Goal: Task Accomplishment & Management: Manage account settings

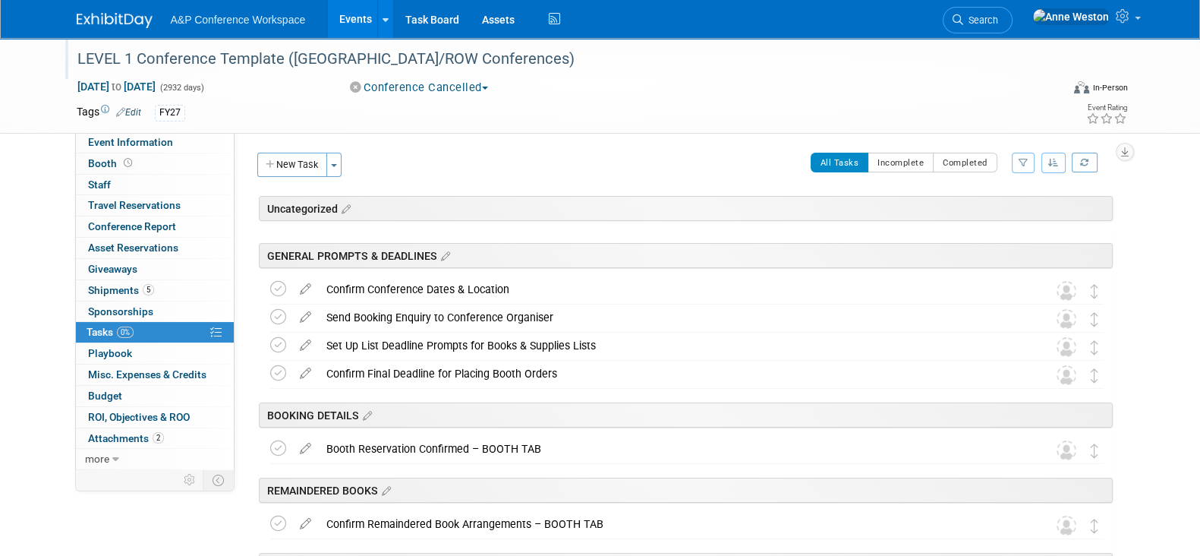
click at [524, 69] on div "LEVEL 1 Conference Template ([GEOGRAPHIC_DATA]/ROW Conferences)" at bounding box center [555, 59] width 966 height 27
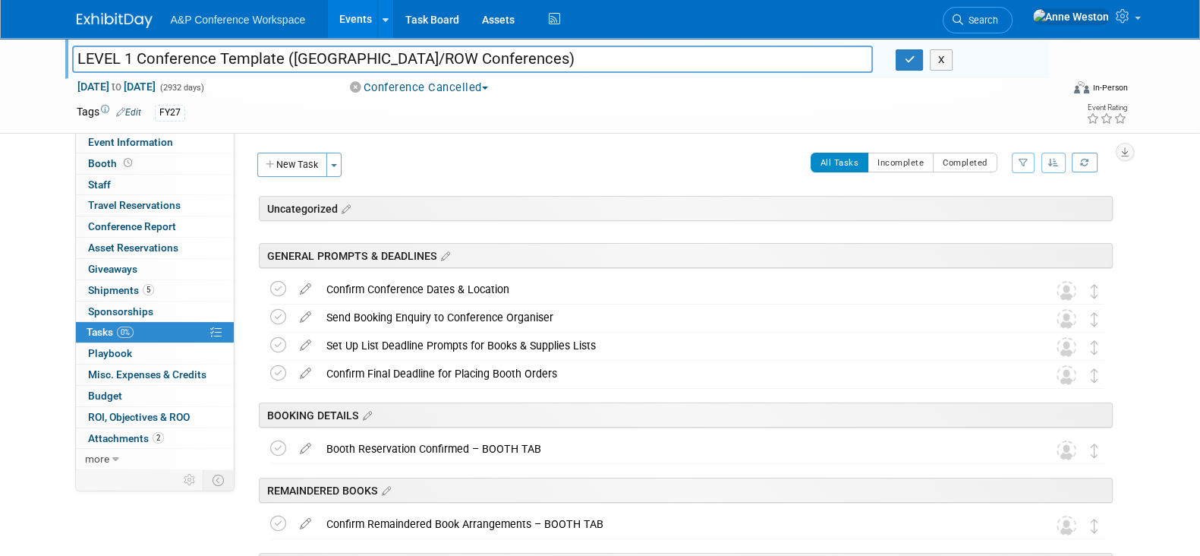
drag, startPoint x: 514, startPoint y: 61, endPoint x: 57, endPoint y: 53, distance: 456.9
click at [57, 53] on div "LEVEL 1 Conference Template (UK/ROW Conferences) LEVEL 1 Conference Template (U…" at bounding box center [600, 86] width 1200 height 96
click at [766, 139] on div "CONFERENCE DETAILS Event Venue Address: Specify event venue address Exhibitor P…" at bounding box center [679, 300] width 889 height 336
click at [905, 52] on button "button" at bounding box center [909, 59] width 27 height 21
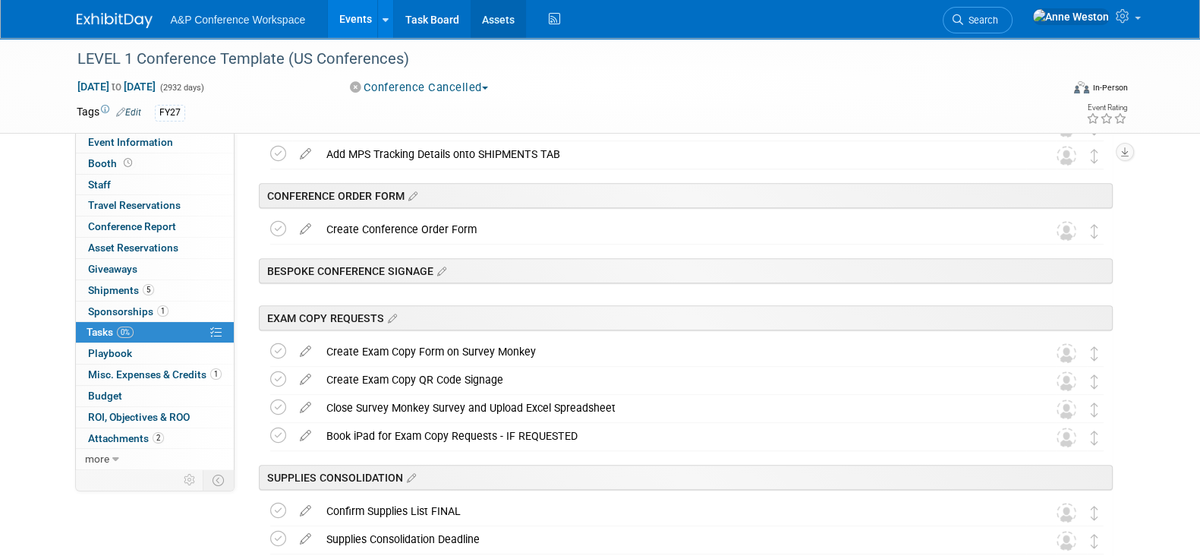
click at [489, 14] on link "Assets" at bounding box center [498, 19] width 55 height 38
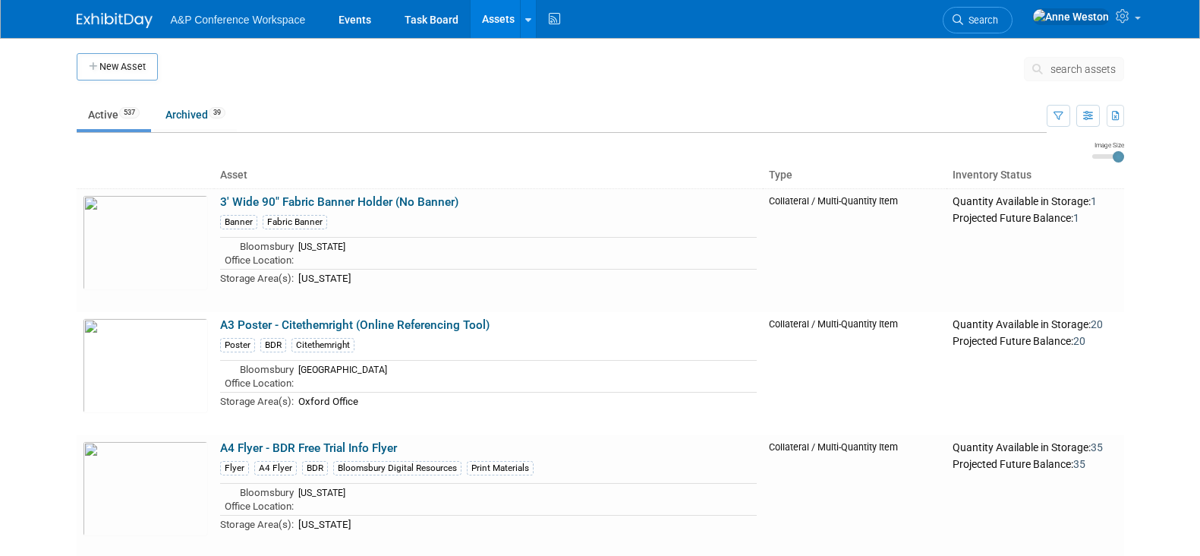
click at [1074, 71] on span "search assets" at bounding box center [1082, 69] width 65 height 12
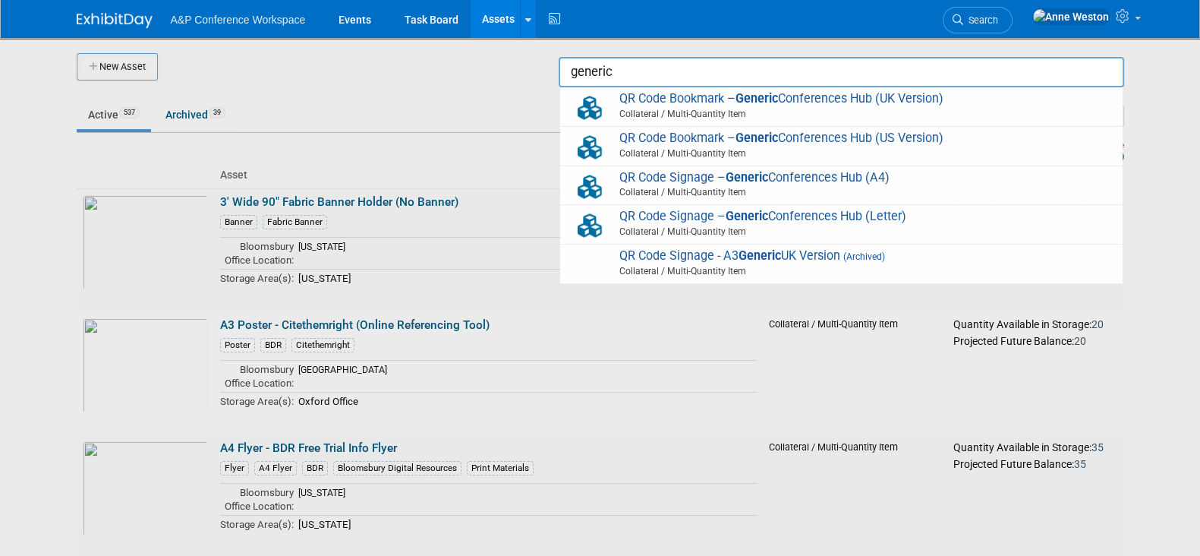
type input "generic"
click at [600, 319] on div at bounding box center [600, 278] width 0 height 556
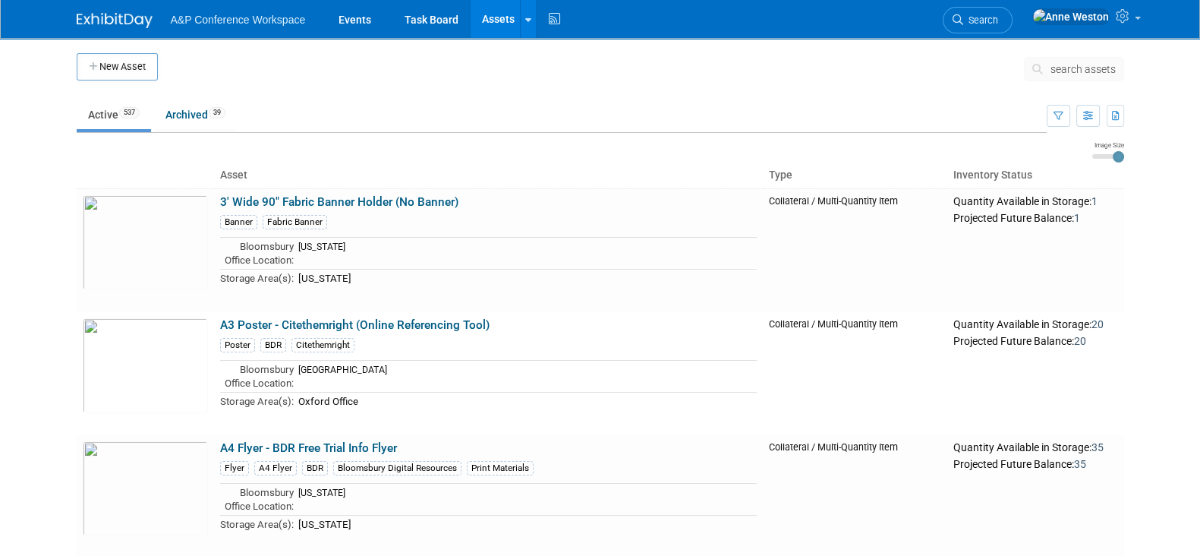
click at [1012, 14] on link "Search" at bounding box center [978, 20] width 70 height 27
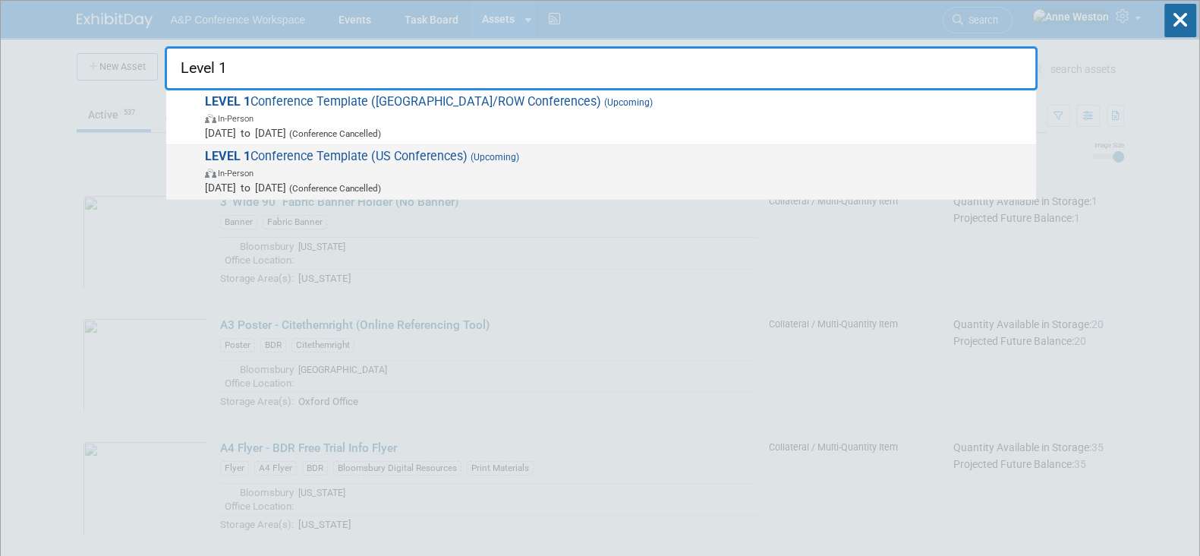
type input "Level 1"
click at [442, 149] on span "LEVEL 1 Conference Template (US Conferences) (Upcoming) In-Person Oct 21, 2024 …" at bounding box center [614, 172] width 828 height 46
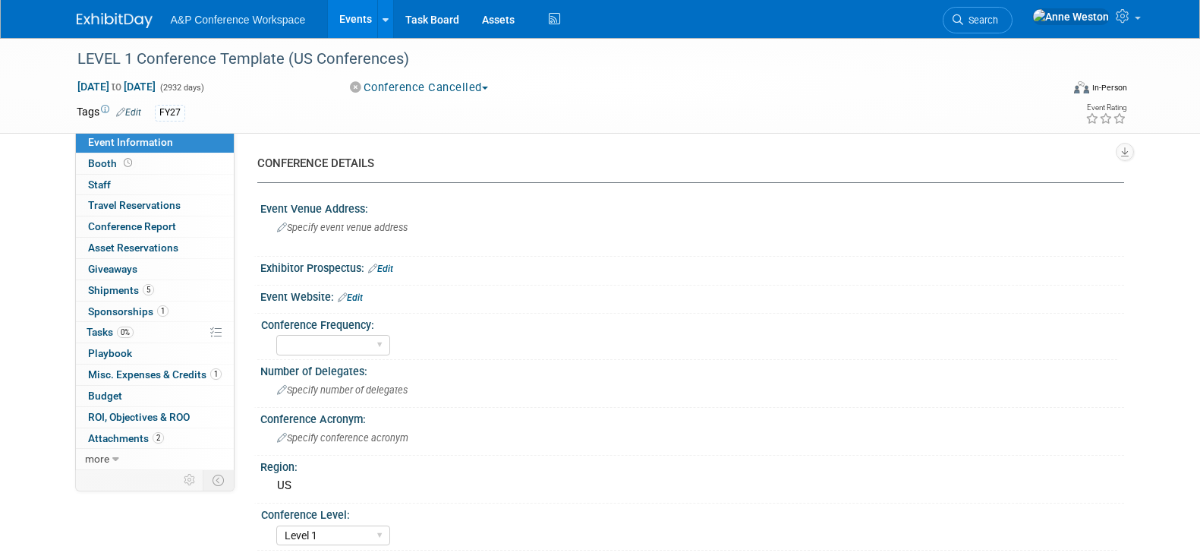
select select "Level 1"
select select "In-Person Booth"
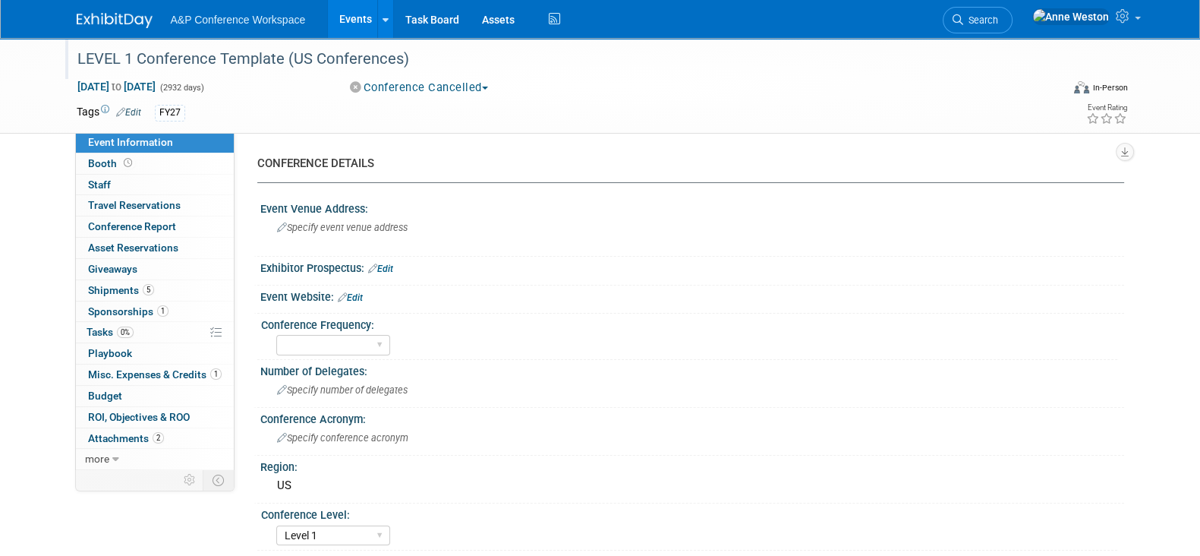
click at [543, 61] on div "LEVEL 1 Conference Template (US Conferences)" at bounding box center [555, 59] width 966 height 27
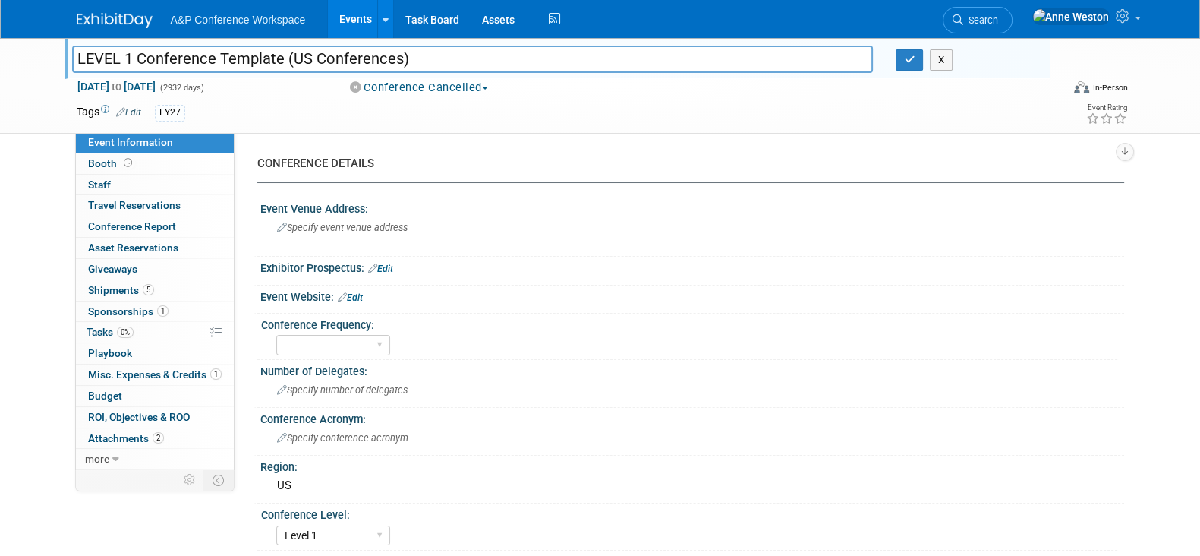
drag, startPoint x: 543, startPoint y: 61, endPoint x: 52, endPoint y: 58, distance: 491.0
click at [52, 58] on div "LEVEL 1 Conference Template (US Conferences) LEVEL 1 Conference Template (US Co…" at bounding box center [600, 86] width 1200 height 96
click at [911, 59] on icon "button" at bounding box center [909, 60] width 11 height 10
